Goal: Task Accomplishment & Management: Manage account settings

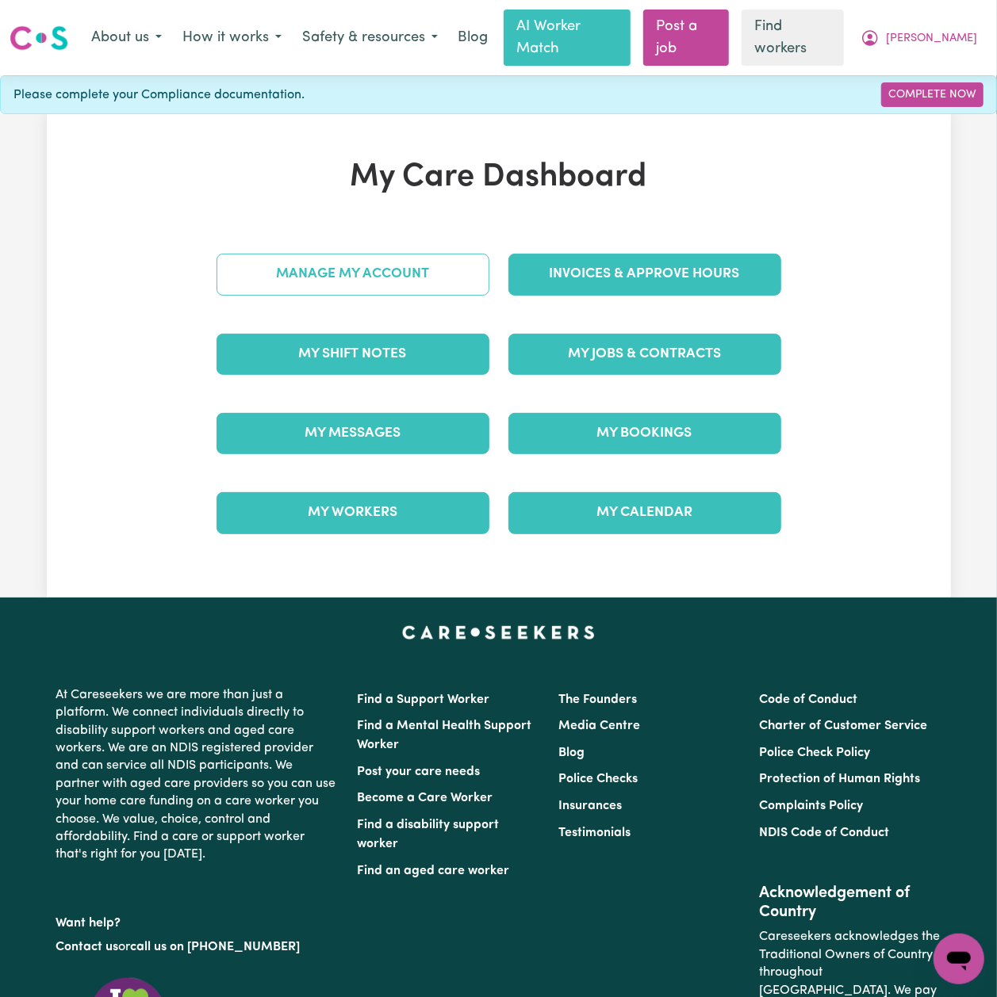
click at [366, 235] on div "Manage My Account" at bounding box center [353, 274] width 292 height 79
click at [365, 254] on link "Manage My Account" at bounding box center [352, 274] width 273 height 41
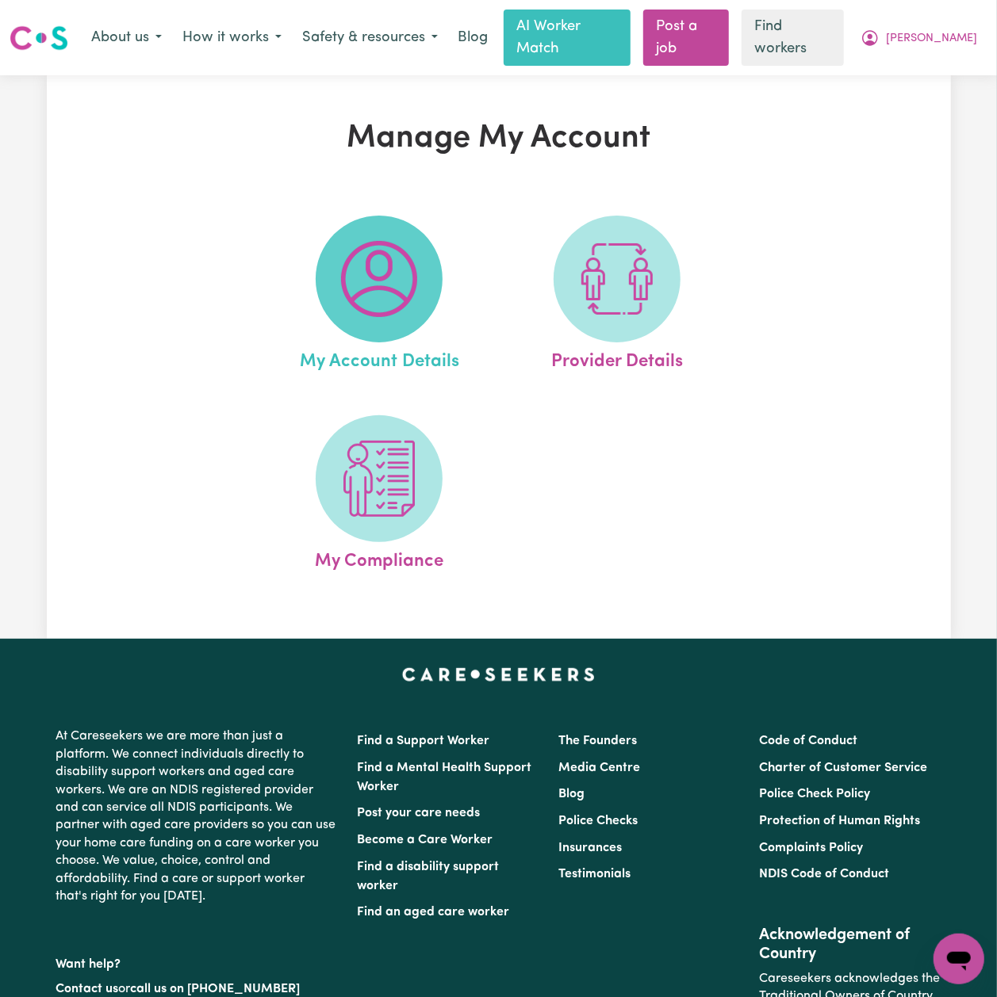
click at [363, 248] on img at bounding box center [379, 279] width 76 height 76
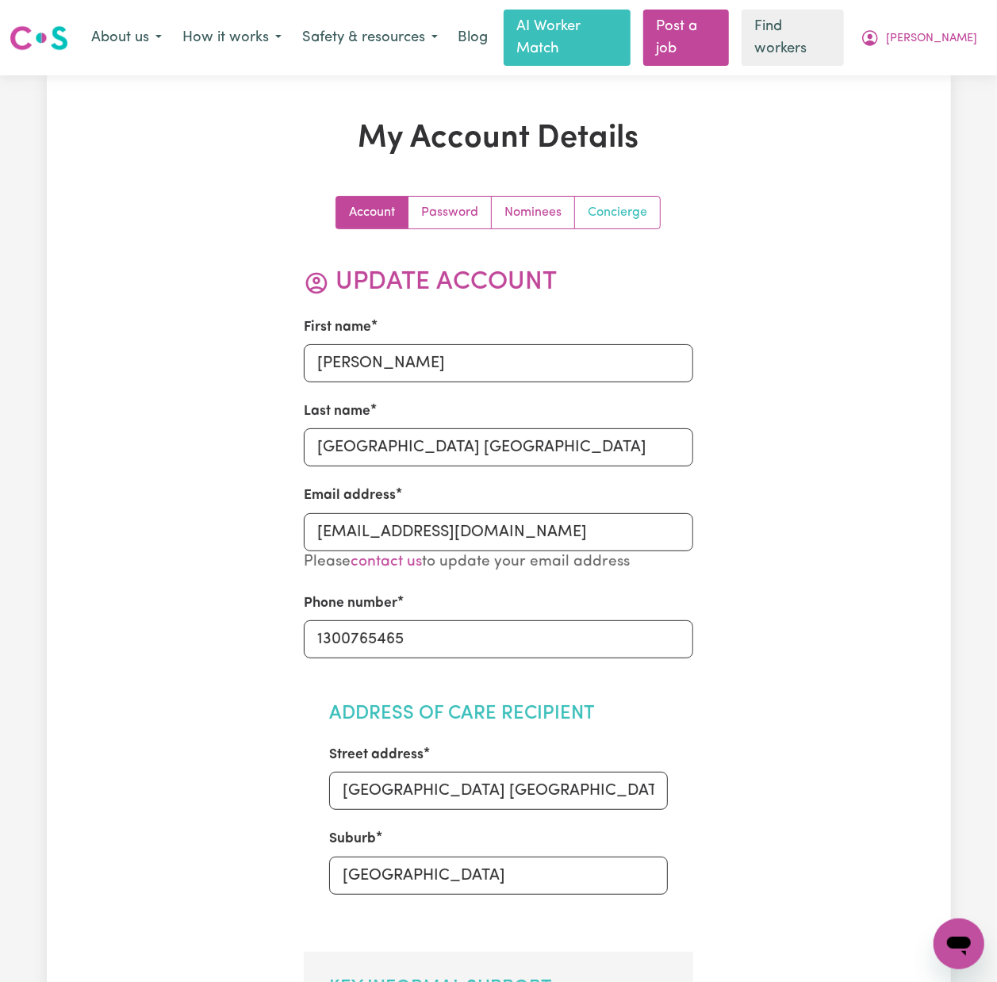
click at [657, 204] on link "Concierge" at bounding box center [617, 213] width 85 height 32
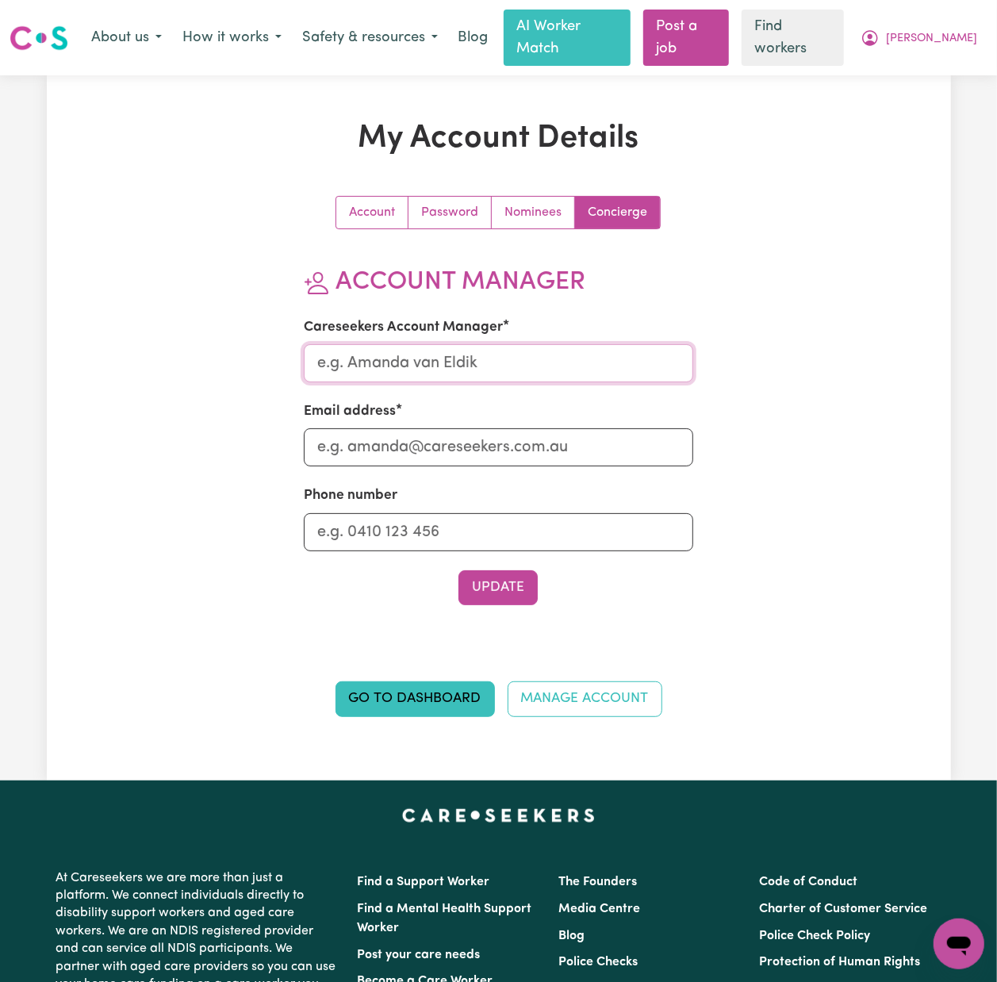
click at [426, 344] on input "Careseekers Account Manager" at bounding box center [498, 363] width 389 height 38
type input "[PERSON_NAME]"
click at [378, 428] on input "Email address" at bounding box center [498, 447] width 389 height 38
type input "[PERSON_NAME][EMAIL_ADDRESS][DOMAIN_NAME]"
click at [426, 542] on section "Account Manager Careseekers Account Manager [PERSON_NAME] Email address [PERSON…" at bounding box center [498, 436] width 389 height 338
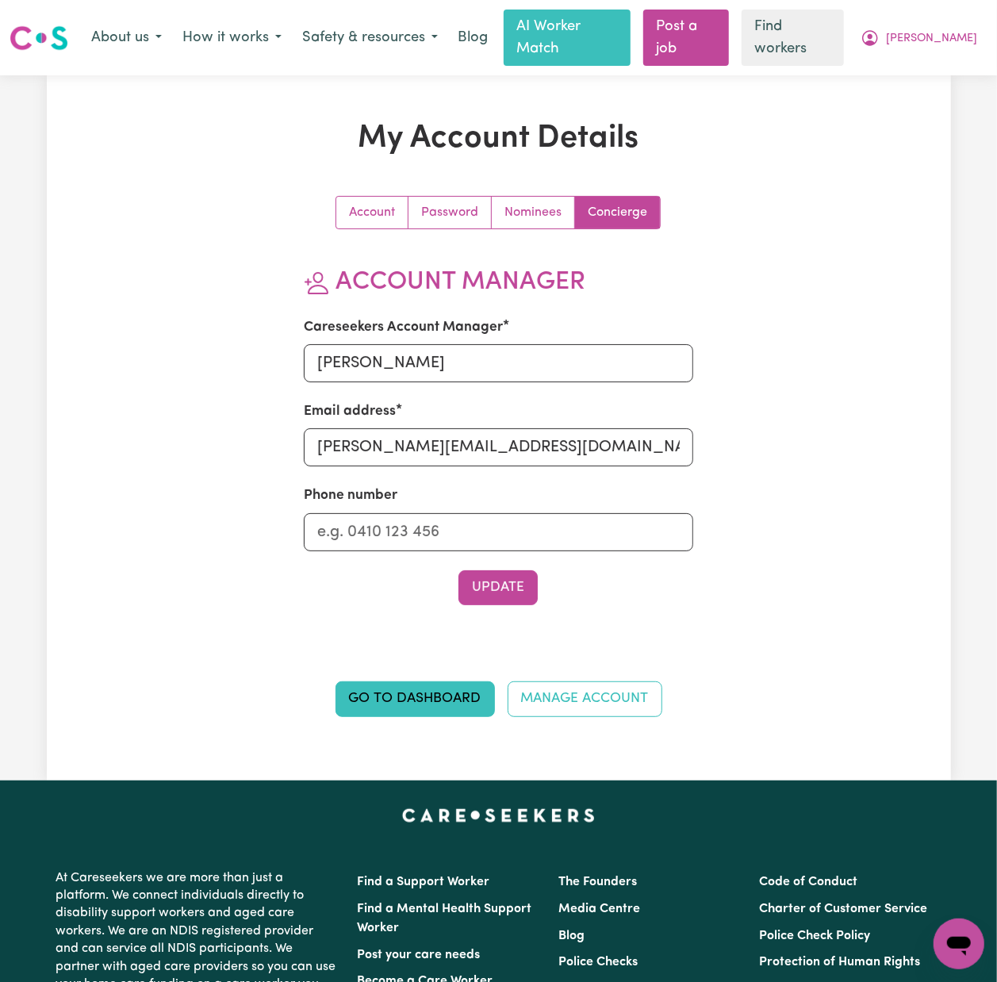
click at [419, 492] on div "Phone number" at bounding box center [498, 517] width 389 height 65
click at [419, 515] on input "Phone number" at bounding box center [498, 532] width 389 height 38
type input "1300765465"
click at [496, 579] on button "Update" at bounding box center [497, 587] width 79 height 35
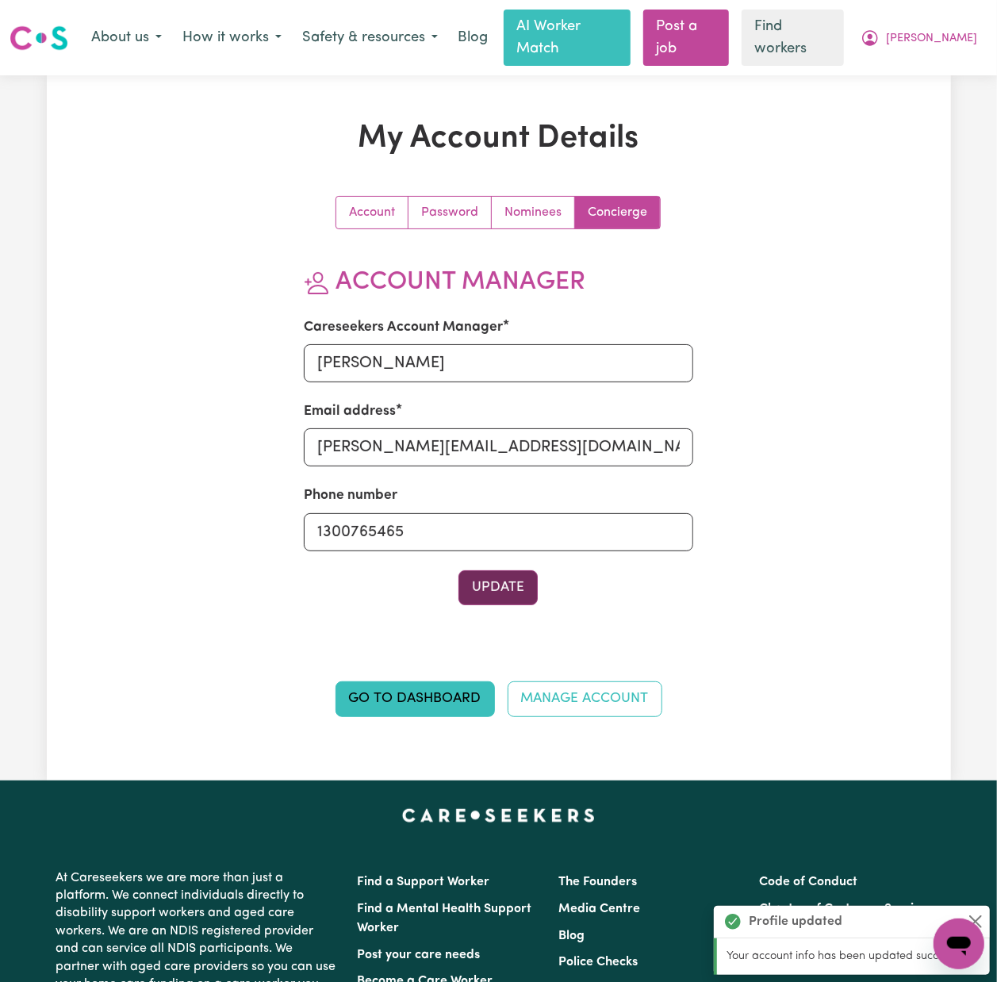
click at [473, 570] on button "Update" at bounding box center [497, 587] width 79 height 35
click at [959, 30] on span "[PERSON_NAME]" at bounding box center [931, 38] width 91 height 17
click at [931, 64] on link "My Dashboard" at bounding box center [923, 71] width 125 height 30
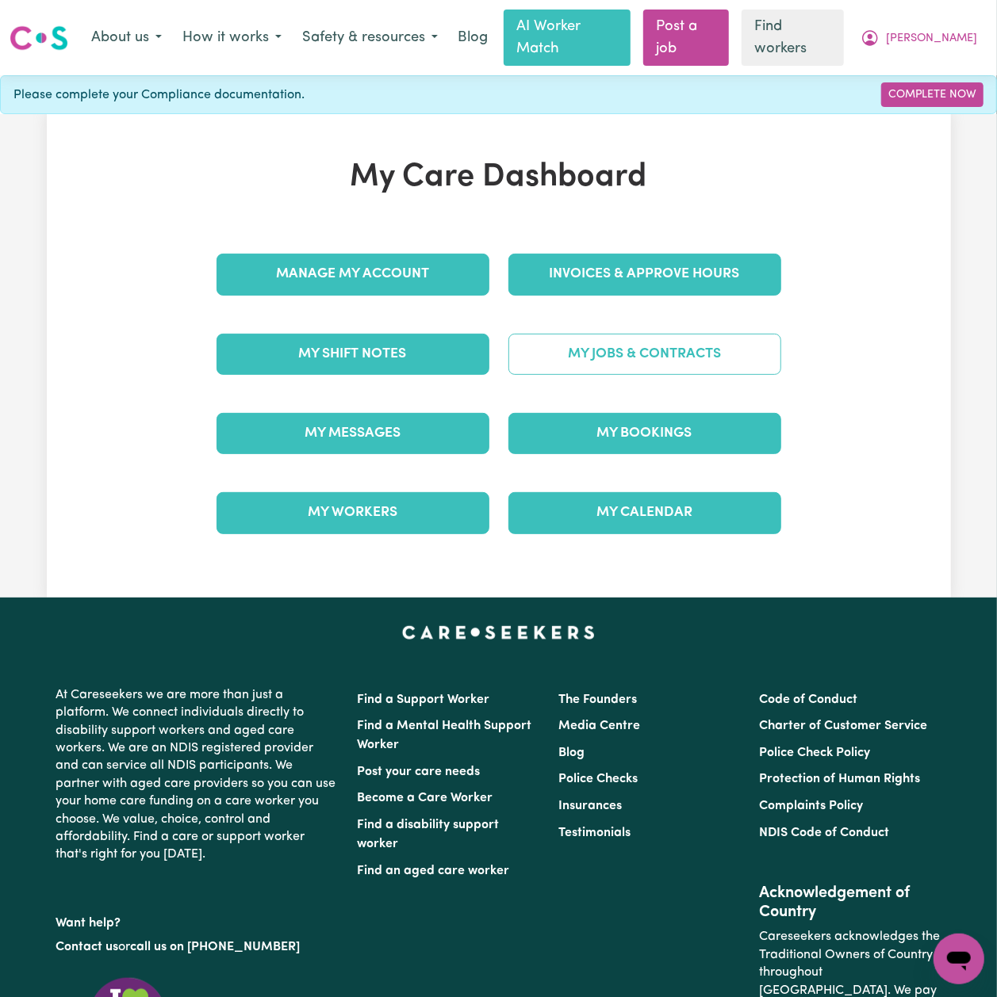
click at [600, 339] on link "My Jobs & Contracts" at bounding box center [644, 354] width 273 height 41
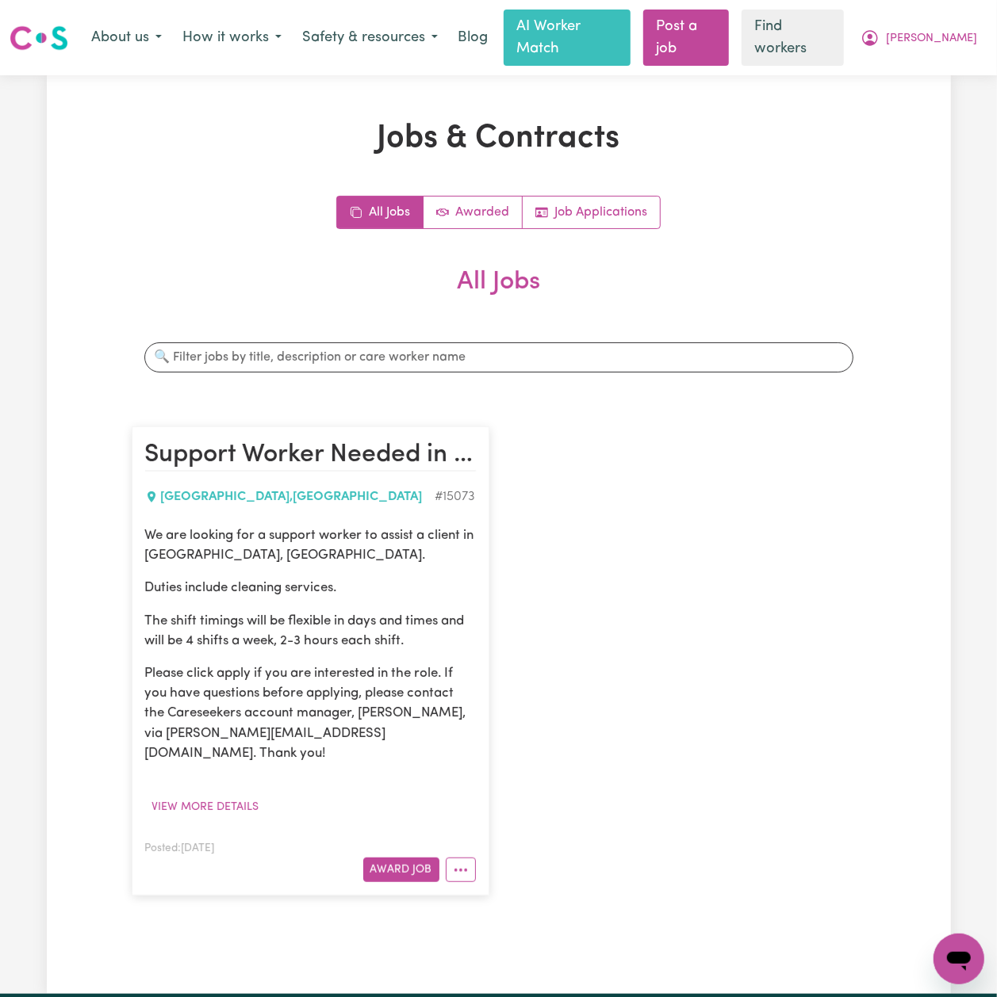
drag, startPoint x: 650, startPoint y: 416, endPoint x: 657, endPoint y: 425, distance: 11.3
click at [651, 419] on div "Support Worker Needed in [GEOGRAPHIC_DATA], [GEOGRAPHIC_DATA] 15073 We are look…" at bounding box center [498, 661] width 753 height 501
click at [974, 33] on span "[PERSON_NAME]" at bounding box center [931, 38] width 91 height 17
click at [959, 63] on link "My Dashboard" at bounding box center [923, 71] width 125 height 30
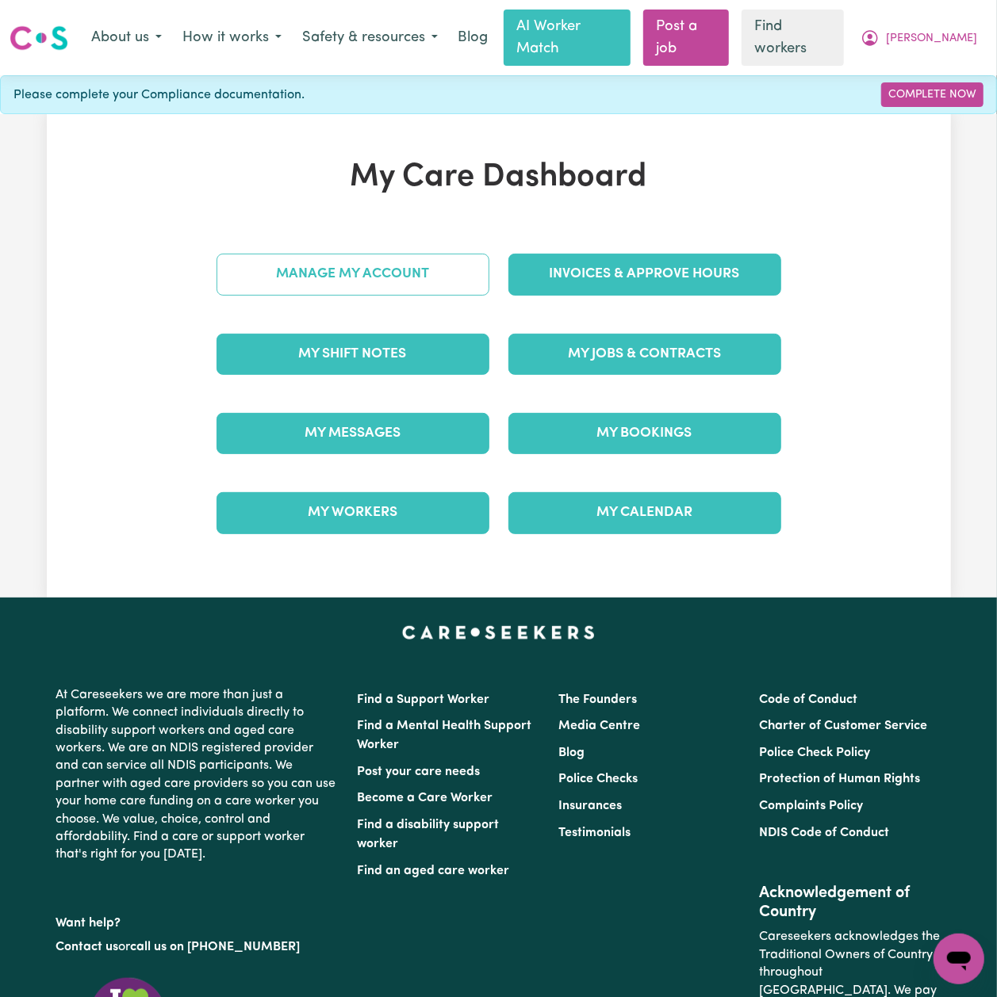
click at [238, 254] on link "Manage My Account" at bounding box center [352, 274] width 273 height 41
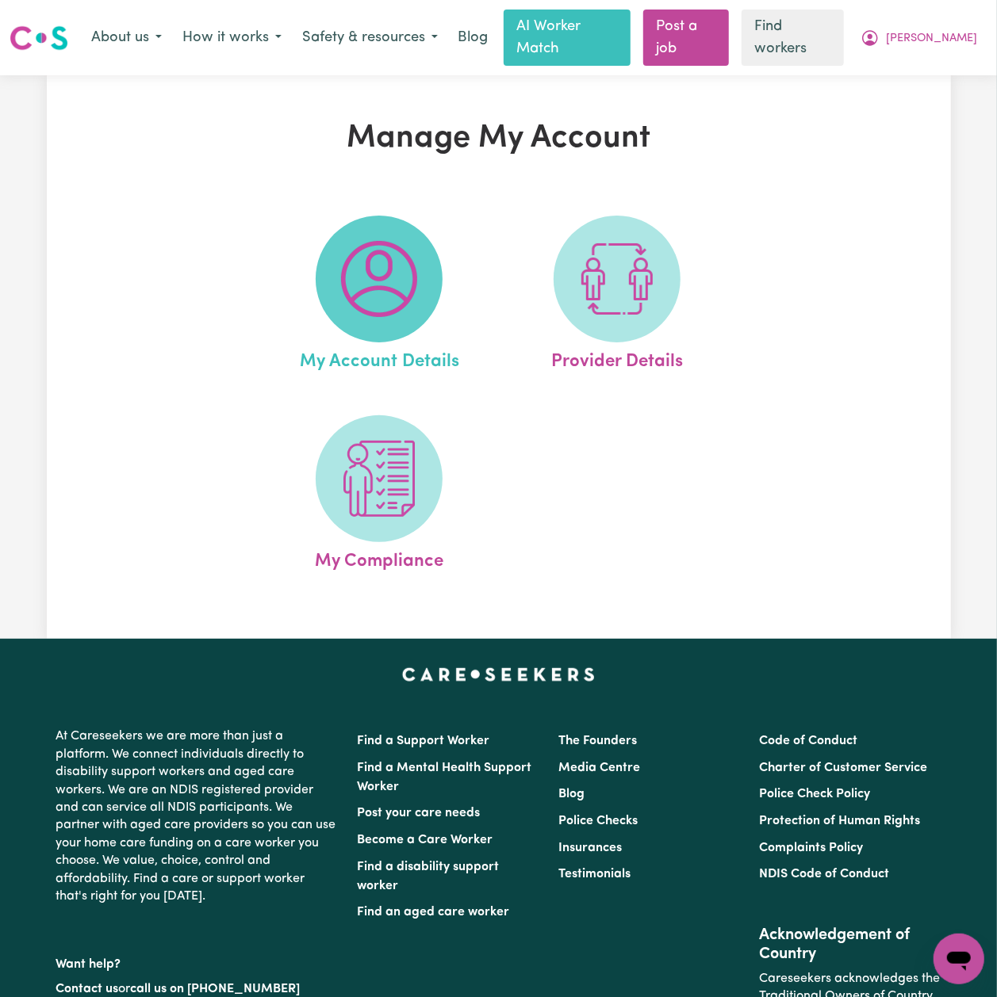
click at [366, 280] on img at bounding box center [379, 279] width 76 height 76
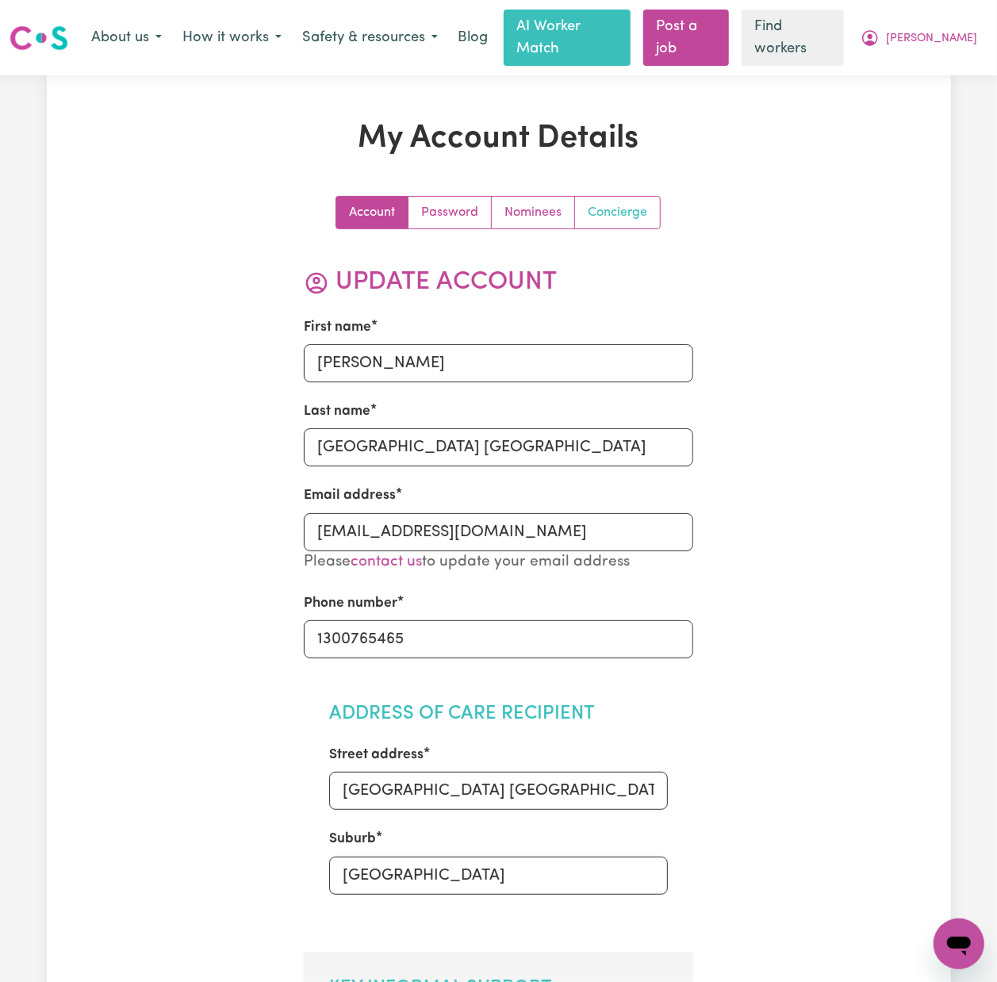
click at [622, 197] on link "Concierge" at bounding box center [617, 213] width 85 height 32
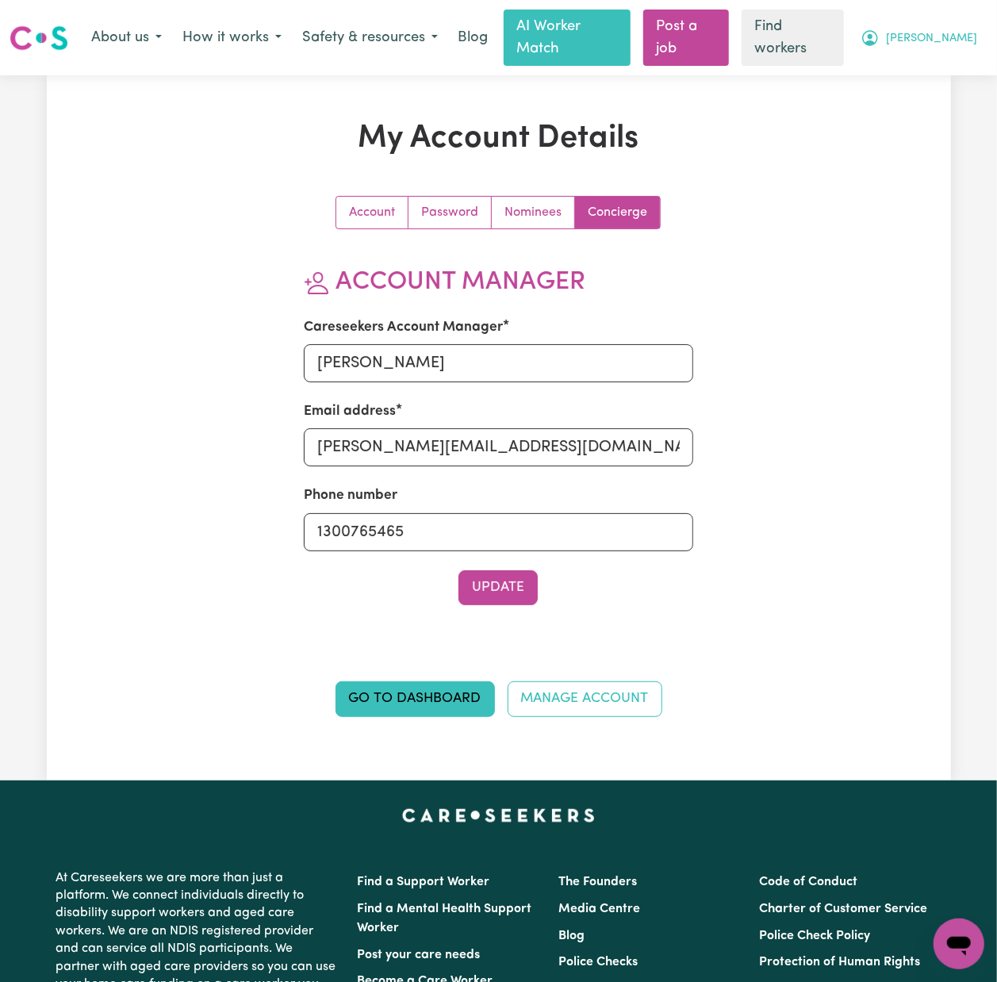
click at [962, 30] on span "[PERSON_NAME]" at bounding box center [931, 38] width 91 height 17
click at [949, 105] on link "Logout" at bounding box center [923, 101] width 125 height 30
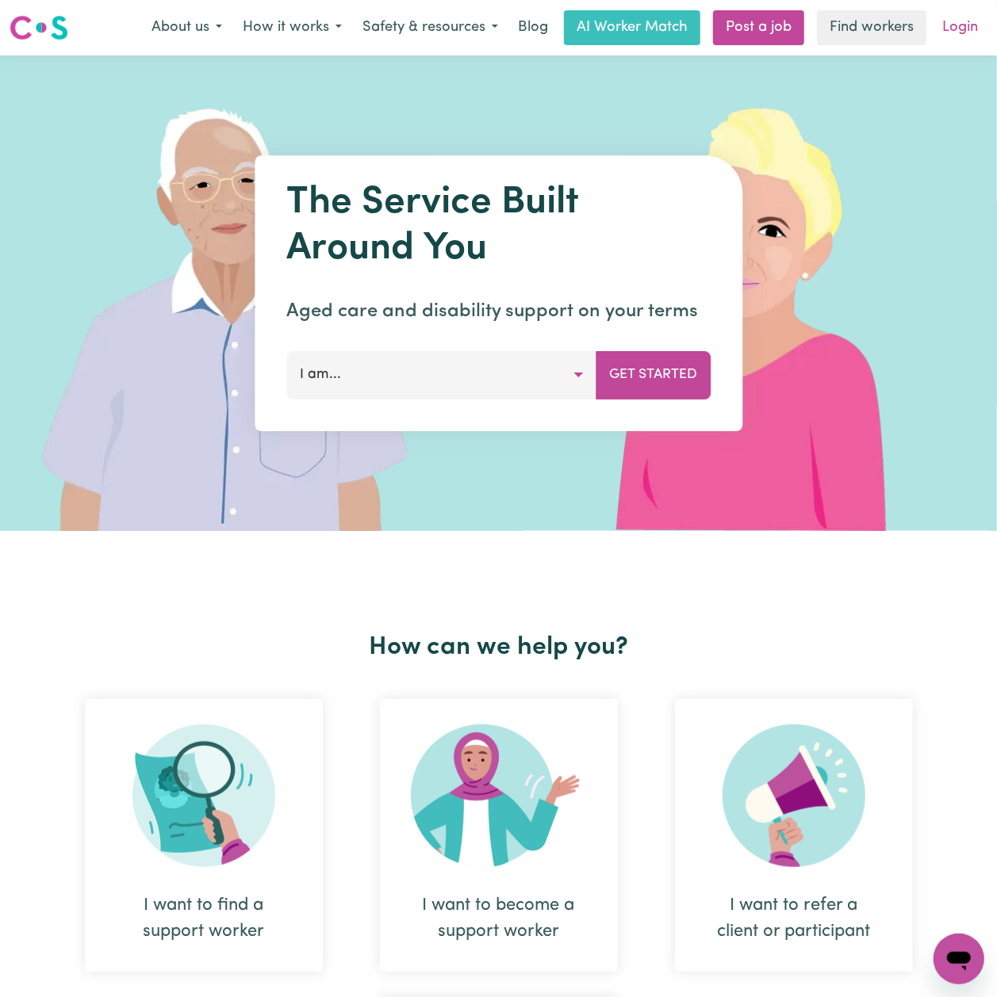
click at [971, 16] on link "Login" at bounding box center [959, 27] width 55 height 35
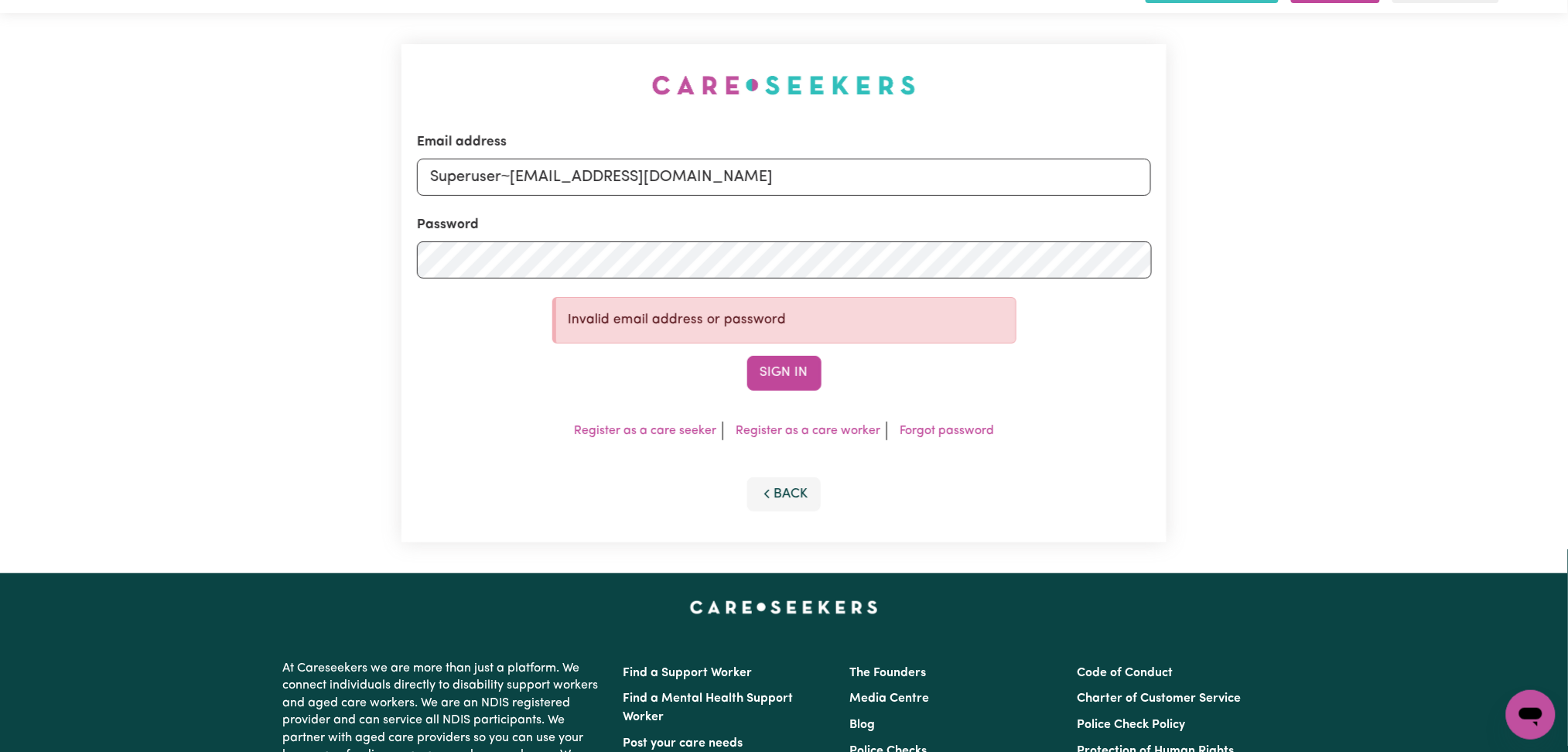
drag, startPoint x: 510, startPoint y: 174, endPoint x: 907, endPoint y: 214, distance: 399.0
click at [907, 214] on form "Email address Superuser~nongrich@yahoo.com Password Invalid email address or pa…" at bounding box center [784, 261] width 735 height 258
type input "Superuser~nongrich@yahoo.com"
click at [752, 391] on div "Email address Superuser~nongrich@yahoo.com Password Invalid email address or pa…" at bounding box center [784, 293] width 766 height 498
click at [792, 382] on button "Sign In" at bounding box center [784, 373] width 74 height 34
